Goal: Task Accomplishment & Management: Use online tool/utility

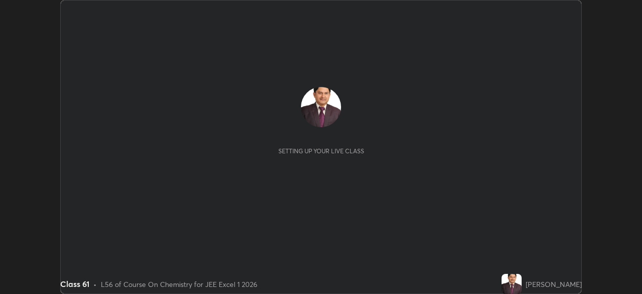
scroll to position [294, 642]
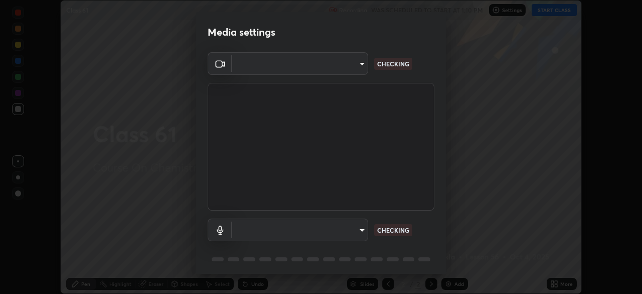
type input "134d1b19bf6860d587459906a7679876aeb3e381516b9be6bb745b9f97a347e3"
type input "communications"
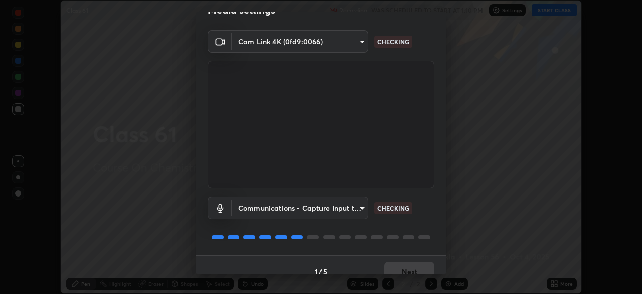
scroll to position [36, 0]
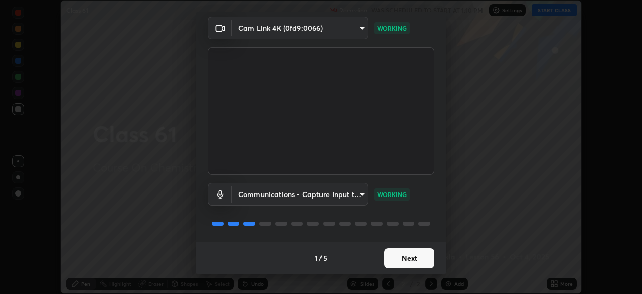
click at [410, 253] on button "Next" at bounding box center [409, 258] width 50 height 20
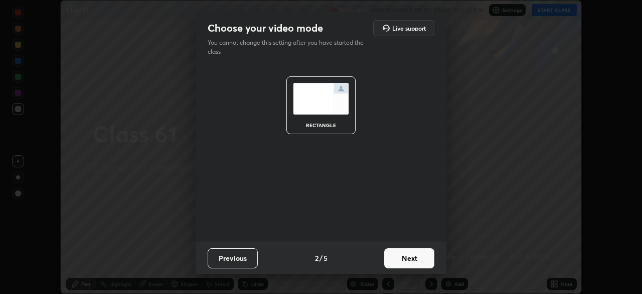
click at [410, 257] on button "Next" at bounding box center [409, 258] width 50 height 20
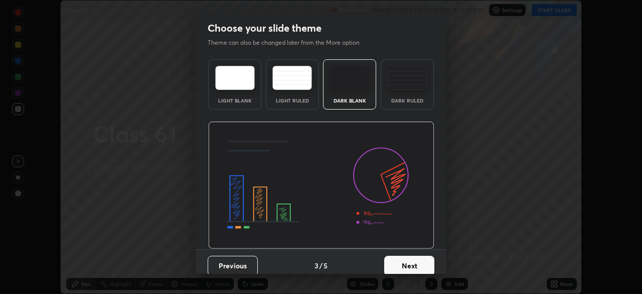
click at [409, 262] on button "Next" at bounding box center [409, 265] width 50 height 20
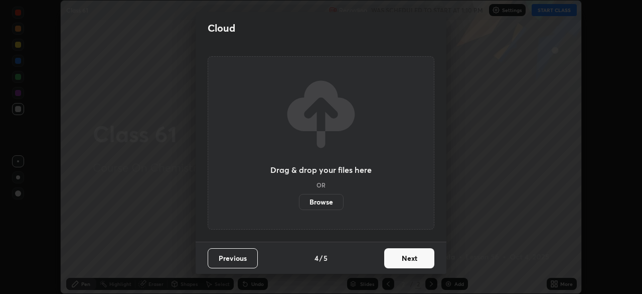
click at [406, 258] on button "Next" at bounding box center [409, 258] width 50 height 20
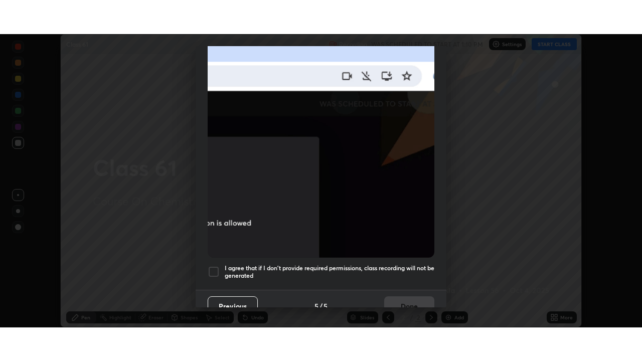
scroll to position [232, 0]
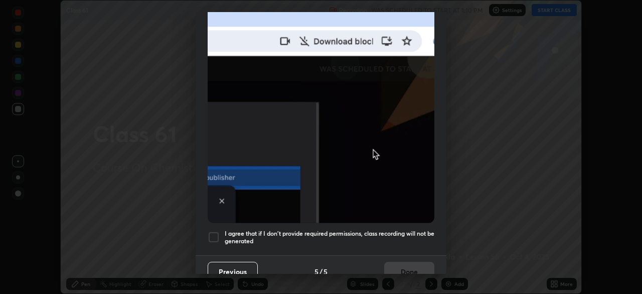
click at [216, 232] on div at bounding box center [214, 237] width 12 height 12
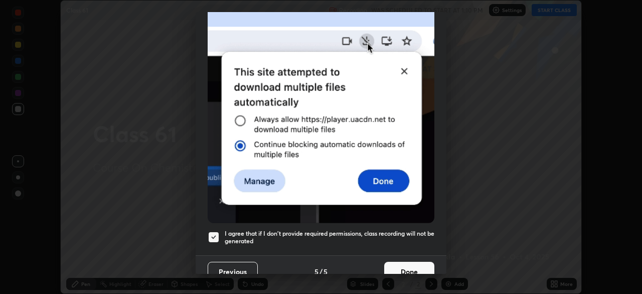
click at [402, 263] on button "Done" at bounding box center [409, 271] width 50 height 20
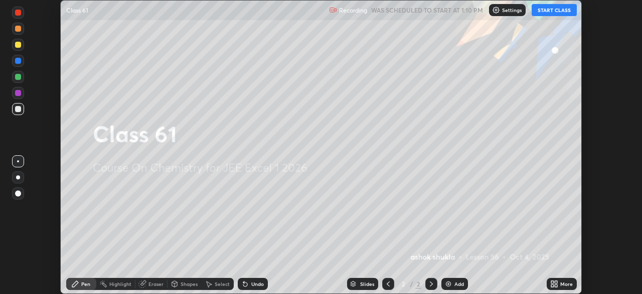
click at [448, 282] on img at bounding box center [449, 283] width 8 height 8
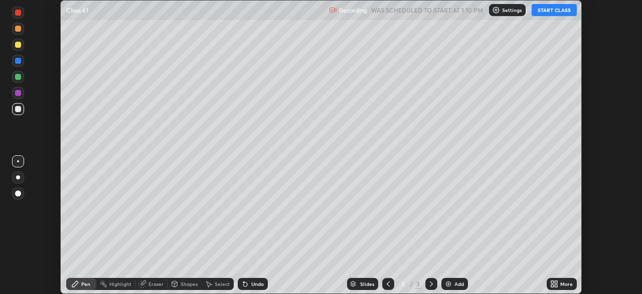
click at [545, 11] on button "START CLASS" at bounding box center [554, 10] width 45 height 12
click at [552, 282] on icon at bounding box center [552, 282] width 3 height 3
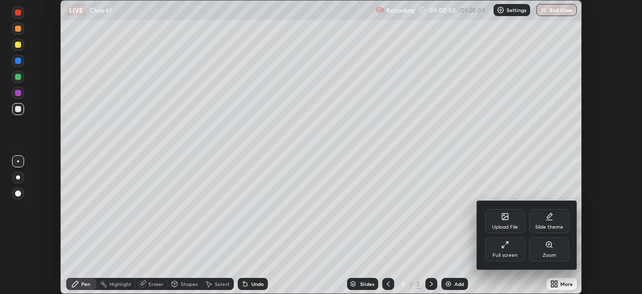
click at [504, 245] on icon at bounding box center [505, 244] width 8 height 8
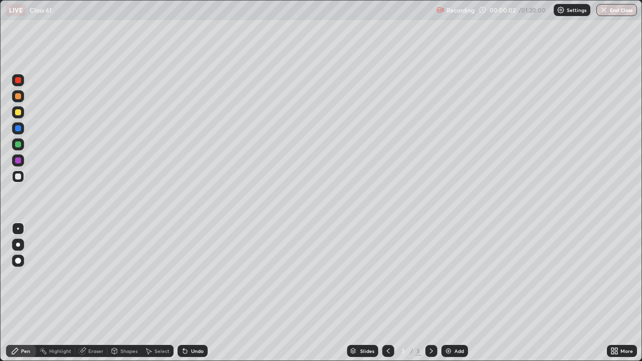
scroll to position [361, 642]
